Goal: Task Accomplishment & Management: Use online tool/utility

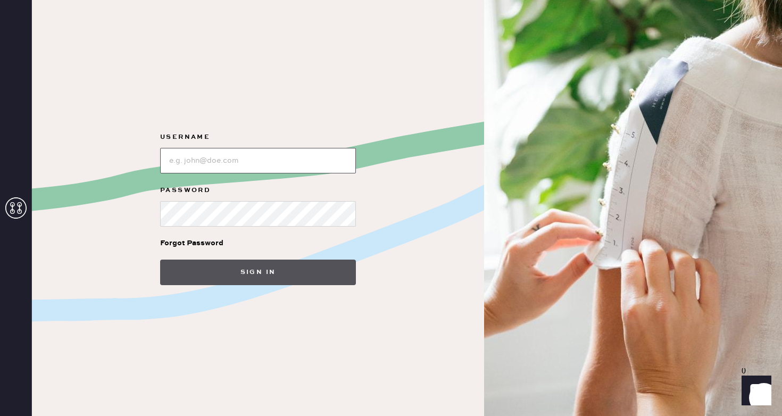
type input "reformationsoho"
click at [268, 282] on button "Sign in" at bounding box center [258, 273] width 196 height 26
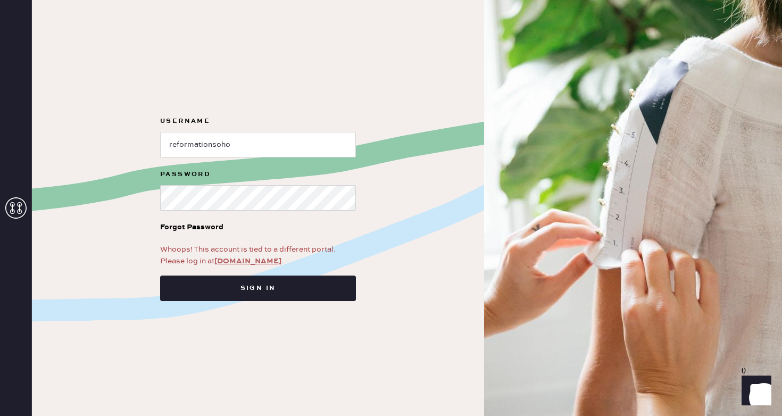
click at [261, 261] on link "[DOMAIN_NAME]" at bounding box center [247, 261] width 67 height 10
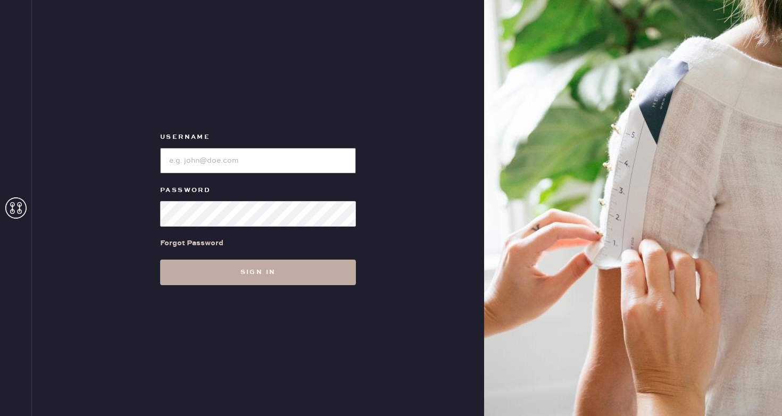
type input "reformationsoho"
click at [260, 277] on button "Sign in" at bounding box center [258, 273] width 196 height 26
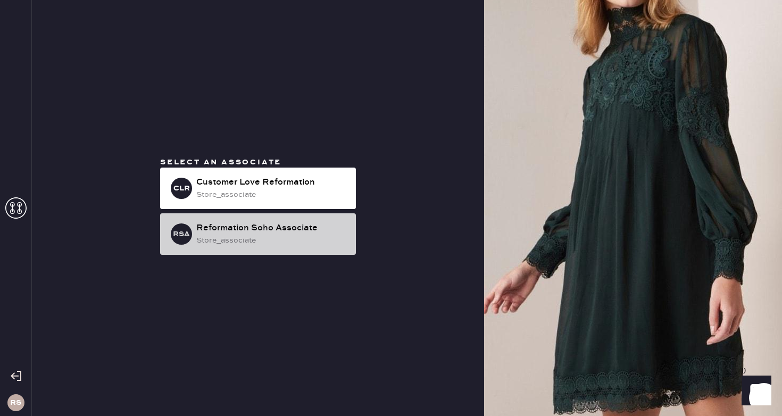
click at [262, 244] on div "store_associate" at bounding box center [271, 241] width 151 height 12
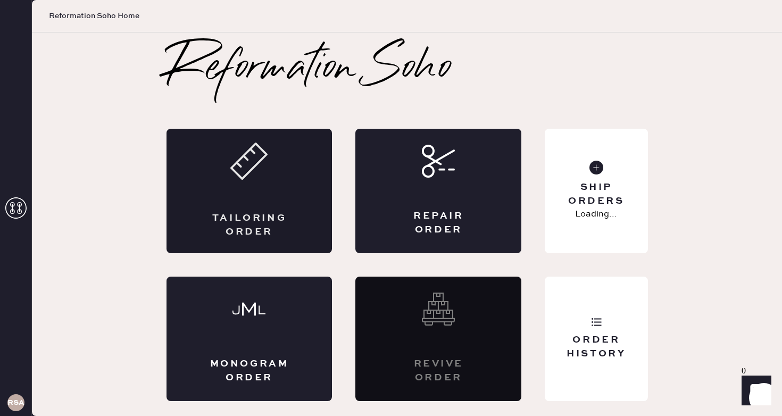
click at [298, 204] on div "Tailoring Order" at bounding box center [249, 191] width 166 height 124
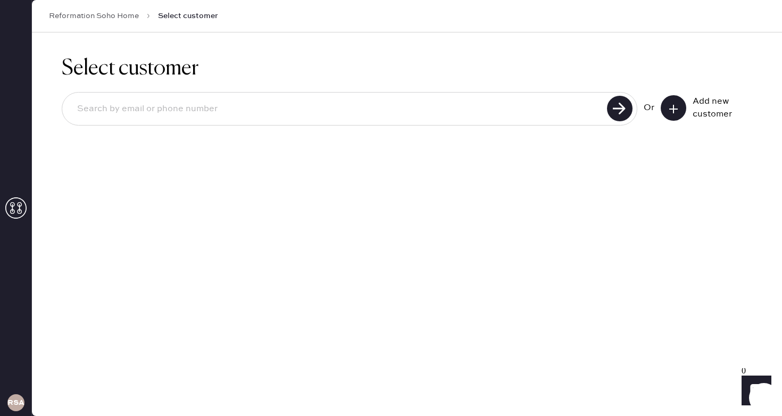
click at [302, 110] on input at bounding box center [336, 109] width 535 height 24
type input "0423bona@gmail.com"
click at [628, 111] on use at bounding box center [620, 109] width 26 height 26
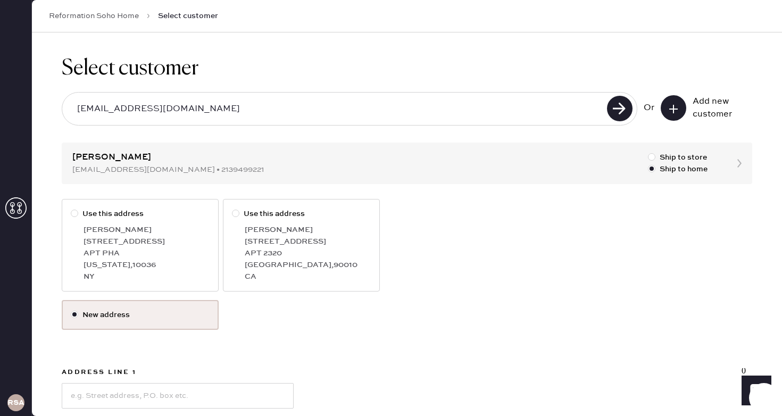
click at [73, 213] on div at bounding box center [74, 213] width 7 height 7
click at [71, 209] on input "Use this address" at bounding box center [71, 208] width 1 height 1
radio input "true"
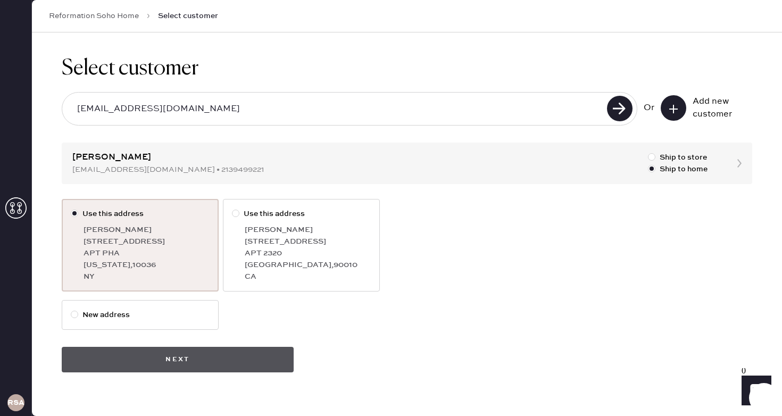
click at [172, 359] on button "Next" at bounding box center [178, 360] width 232 height 26
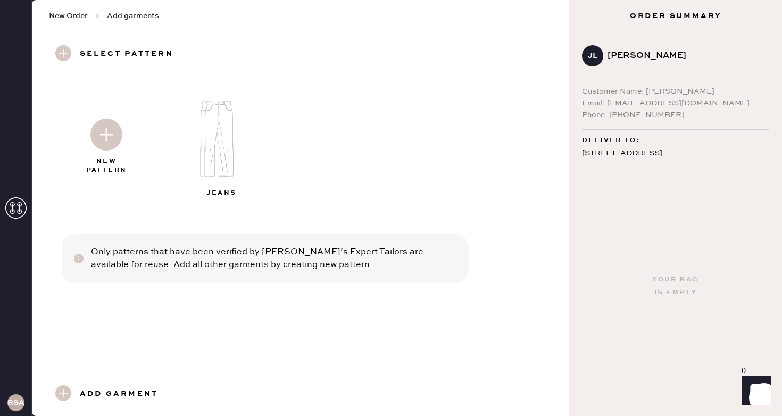
click at [106, 125] on img at bounding box center [106, 135] width 32 height 32
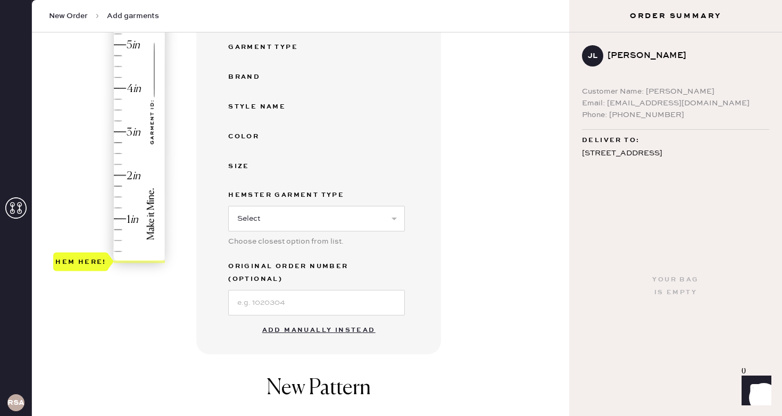
scroll to position [201, 0]
click at [318, 319] on button "Add manually instead" at bounding box center [319, 329] width 126 height 21
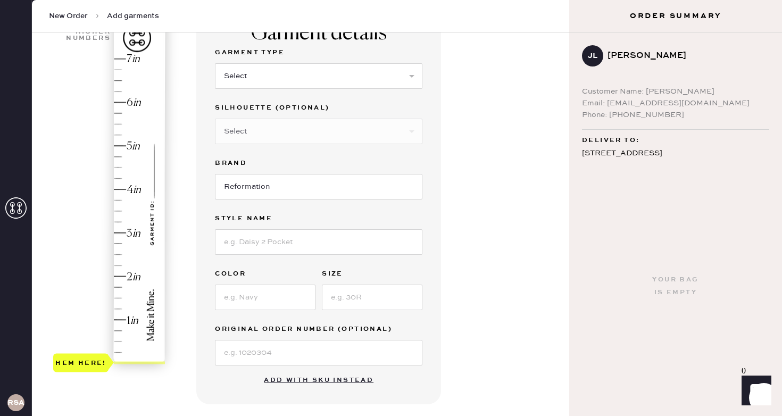
scroll to position [82, 0]
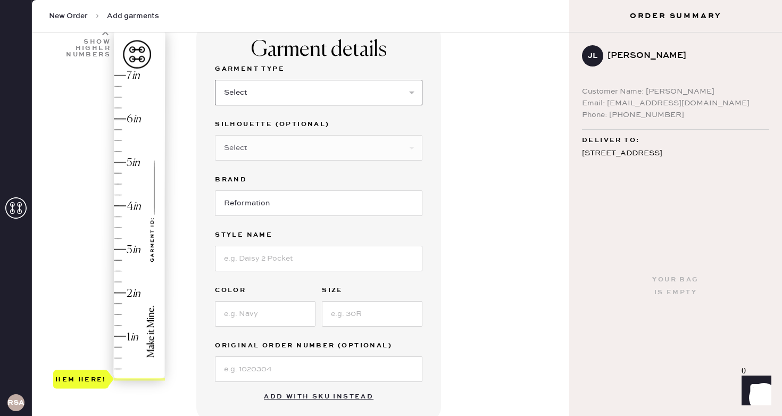
click at [288, 91] on select "Select Basic Skirt Jeans Leggings Pants Shorts Basic Sleeved Dress Basic Sleeve…" at bounding box center [318, 93] width 207 height 26
select select "2"
click at [273, 260] on input at bounding box center [318, 259] width 207 height 26
type input "wilder"
type input "light wash"
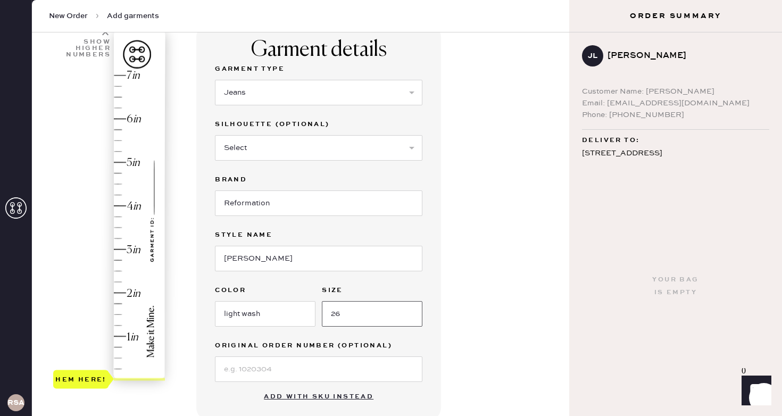
type input "26"
type input "1.5"
click at [128, 315] on div "Hem here!" at bounding box center [109, 228] width 113 height 314
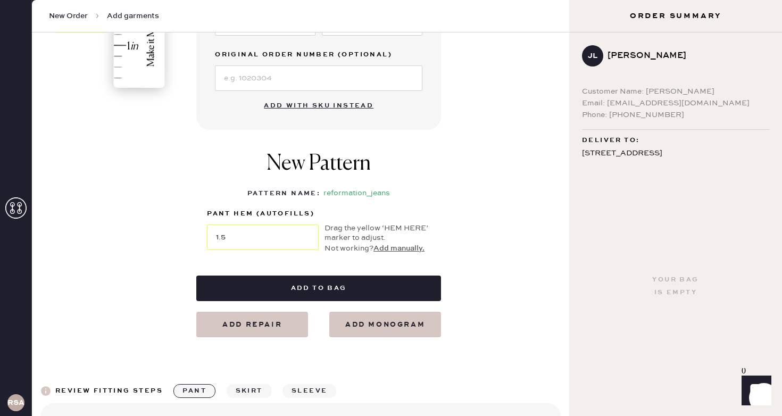
scroll to position [374, 0]
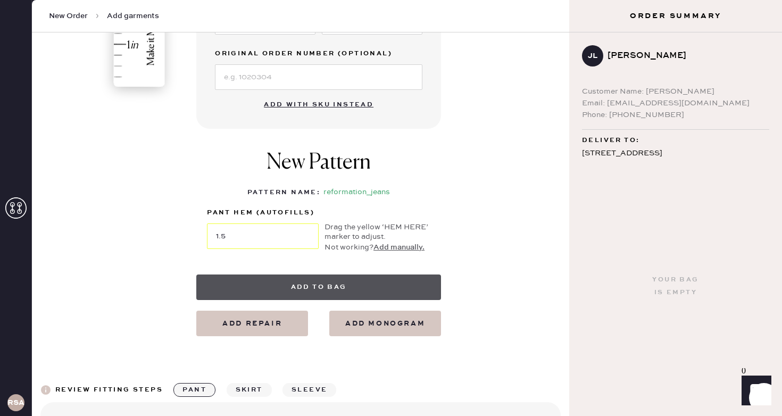
click at [343, 281] on button "Add to bag" at bounding box center [318, 287] width 245 height 26
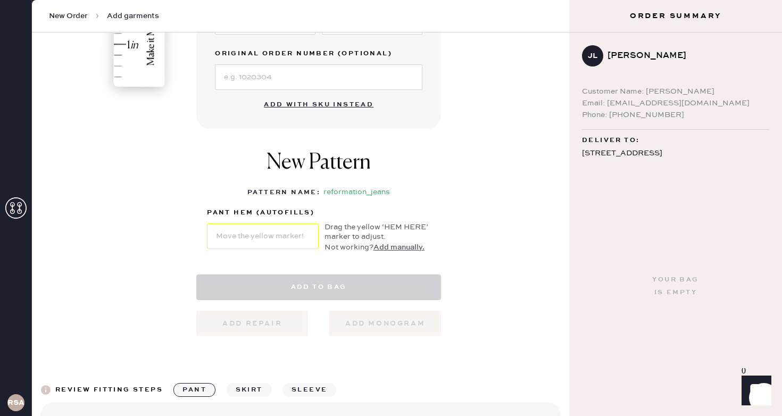
select select "2"
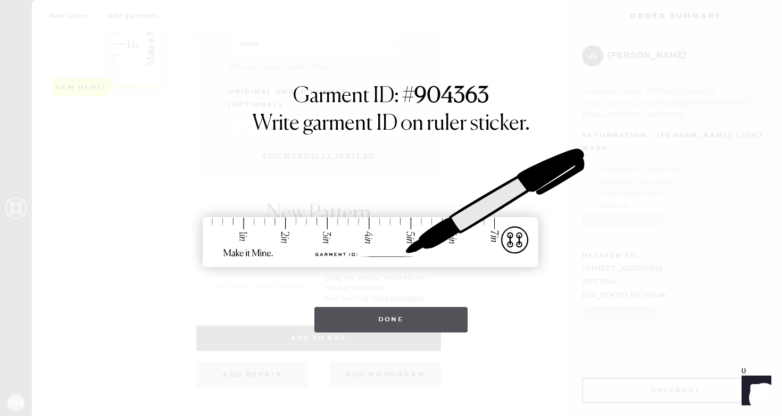
click at [384, 310] on button "Done" at bounding box center [391, 320] width 154 height 26
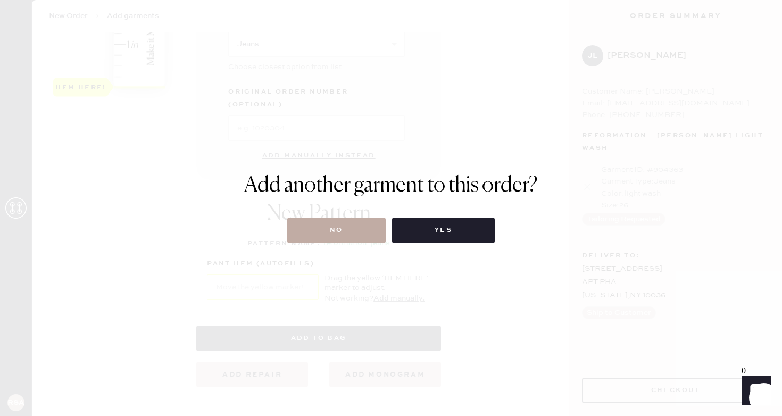
click at [342, 234] on button "No" at bounding box center [336, 231] width 98 height 26
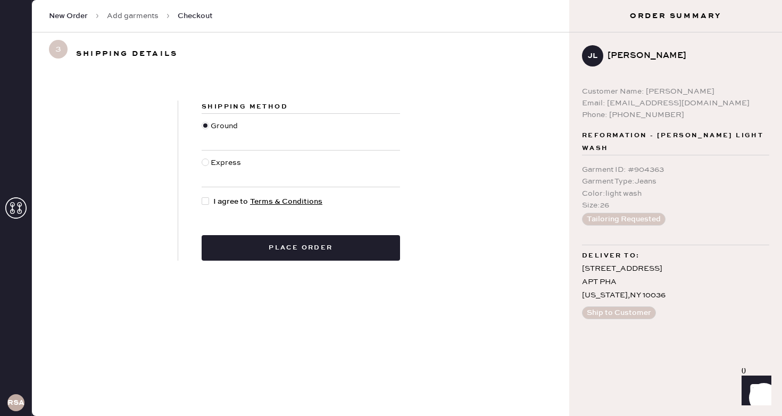
click at [201, 198] on div "Shipping Method Ground Express I agree to Terms & Conditions Place order" at bounding box center [300, 181] width 245 height 160
click at [212, 200] on div at bounding box center [208, 202] width 12 height 12
click at [202, 196] on input "I agree to Terms & Conditions" at bounding box center [202, 196] width 1 height 1
checkbox input "true"
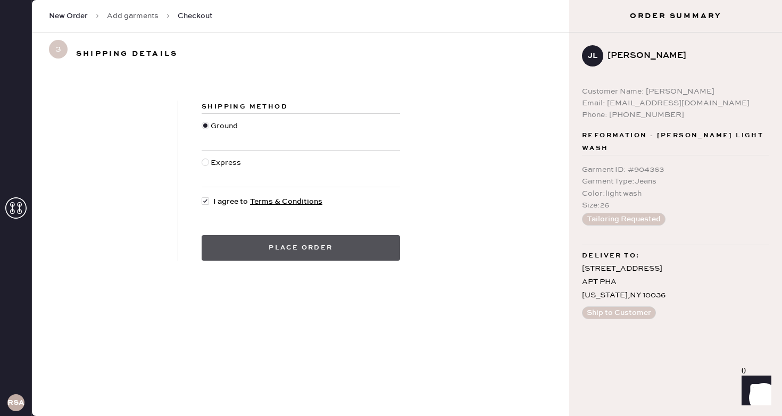
click at [238, 245] on button "Place order" at bounding box center [301, 248] width 198 height 26
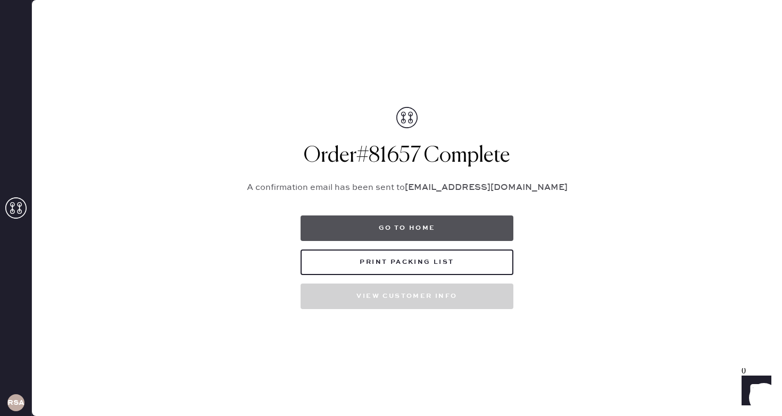
click at [404, 231] on button "Go to home" at bounding box center [407, 228] width 213 height 26
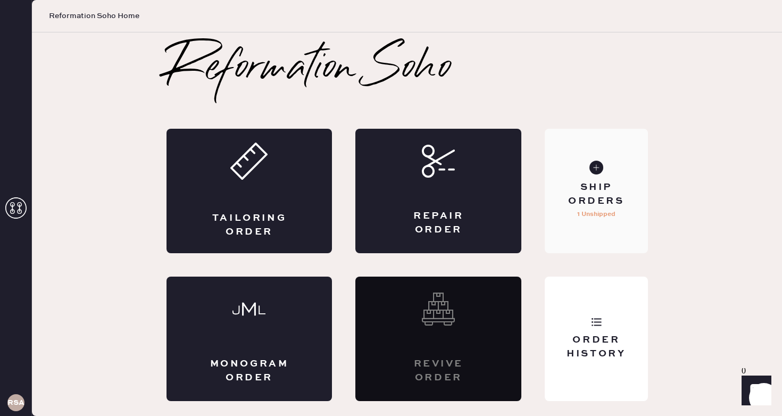
click at [597, 161] on use at bounding box center [596, 168] width 14 height 14
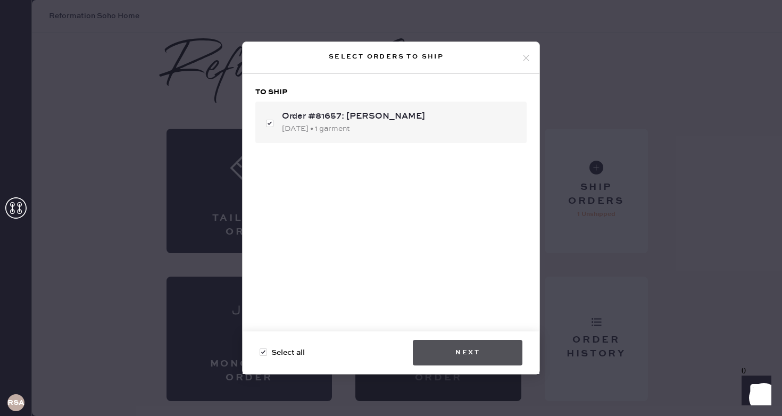
click at [489, 347] on button "Next" at bounding box center [468, 353] width 110 height 26
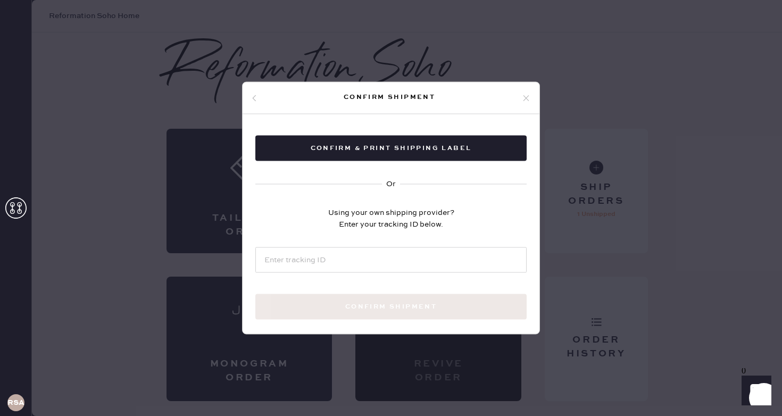
click at [524, 98] on icon at bounding box center [526, 98] width 10 height 10
